Goal: Task Accomplishment & Management: Manage account settings

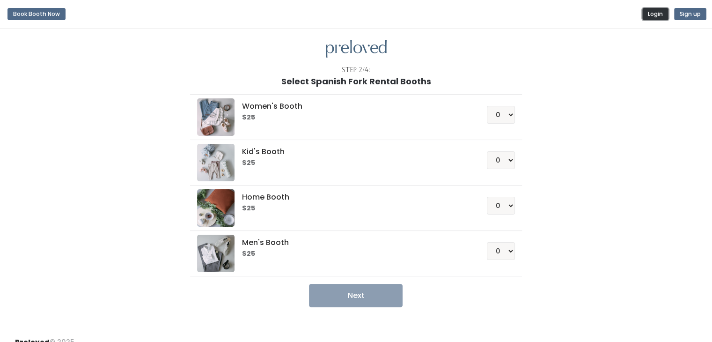
click at [651, 15] on button "Login" at bounding box center [655, 14] width 26 height 12
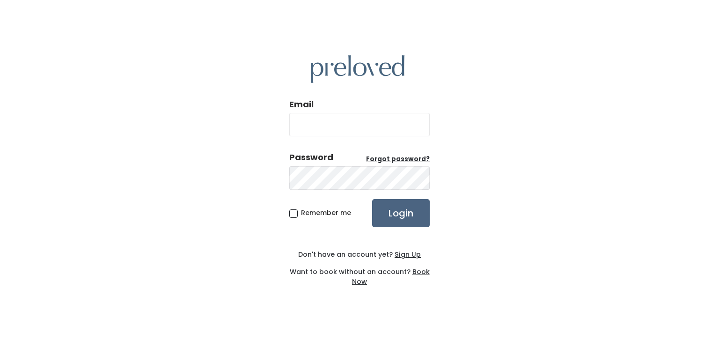
type input "ilost50ucan2@gmail.com"
click at [409, 208] on input "Login" at bounding box center [401, 213] width 58 height 28
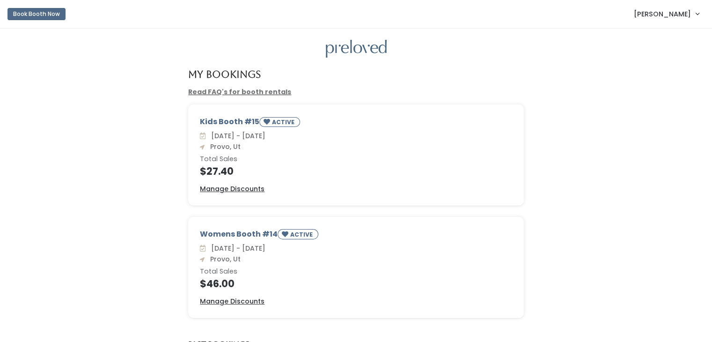
click at [223, 95] on link "Read FAQ's for booth rentals" at bounding box center [239, 91] width 103 height 9
